Goal: Find specific page/section: Find specific page/section

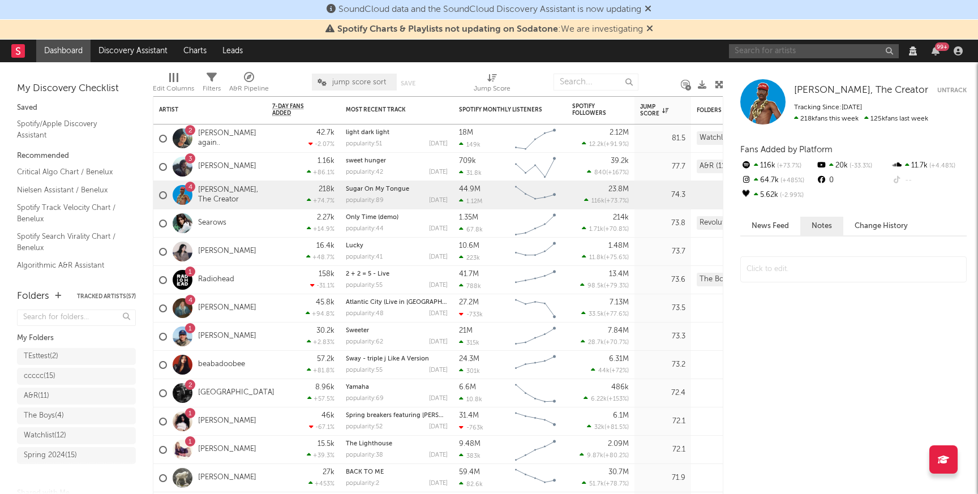
click at [770, 53] on input "text" at bounding box center [814, 51] width 170 height 14
type input "ness"
type input "fameless"
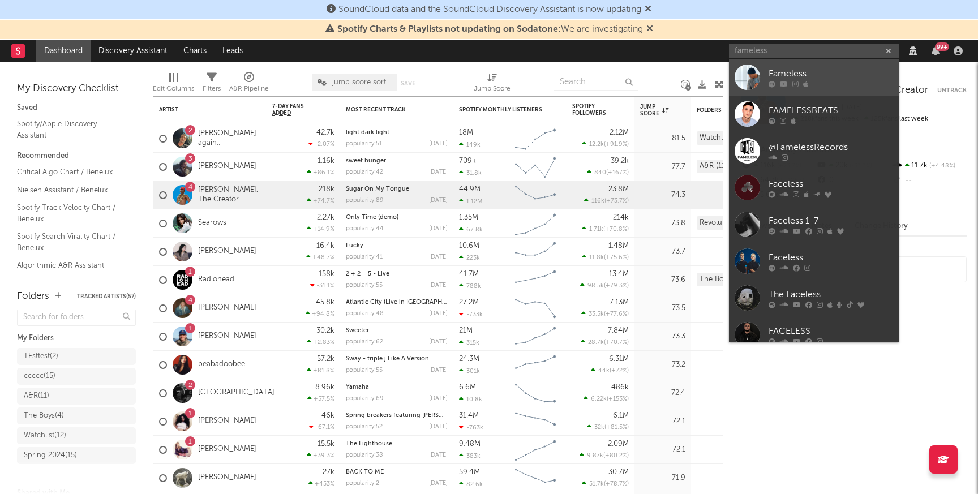
click at [781, 71] on div "Fameless" at bounding box center [831, 74] width 125 height 14
